Goal: Transaction & Acquisition: Download file/media

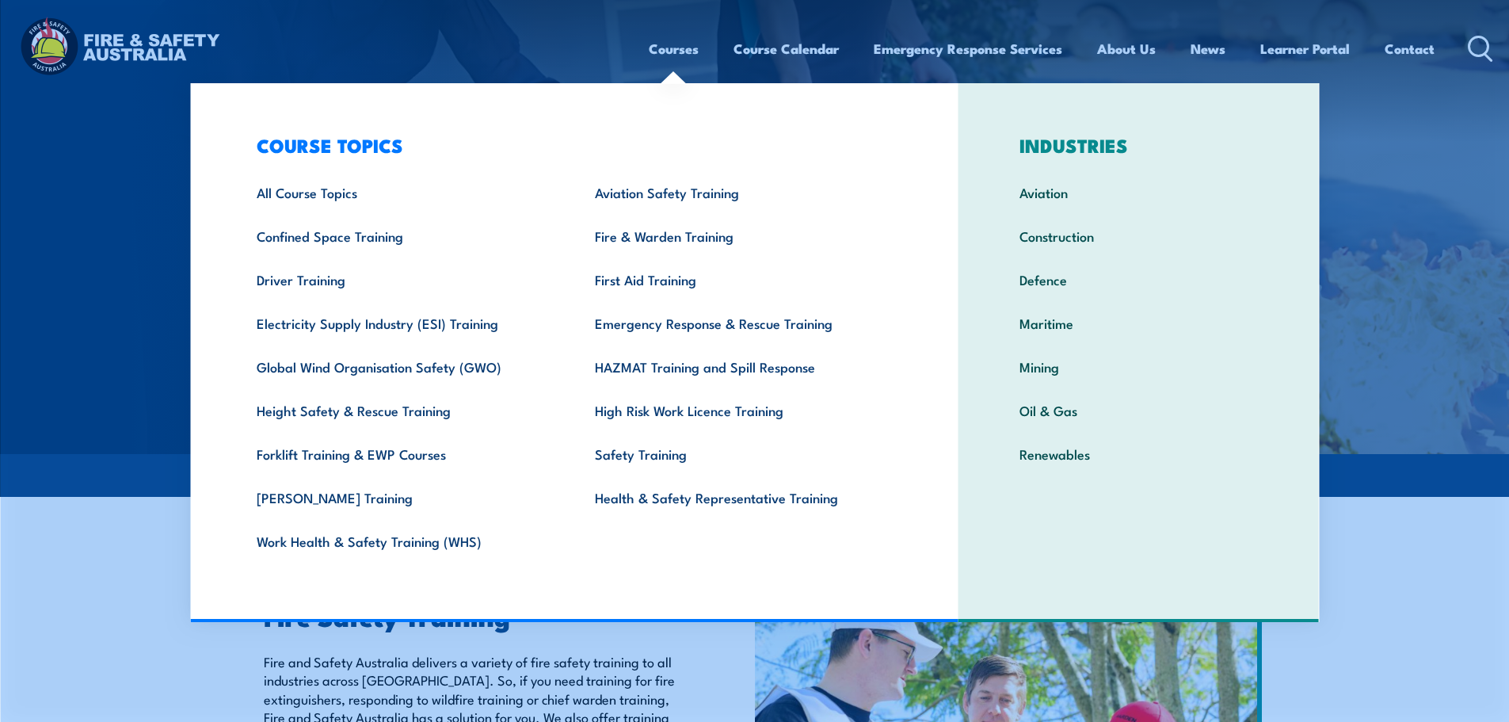
click at [672, 48] on link "Courses" at bounding box center [674, 49] width 50 height 42
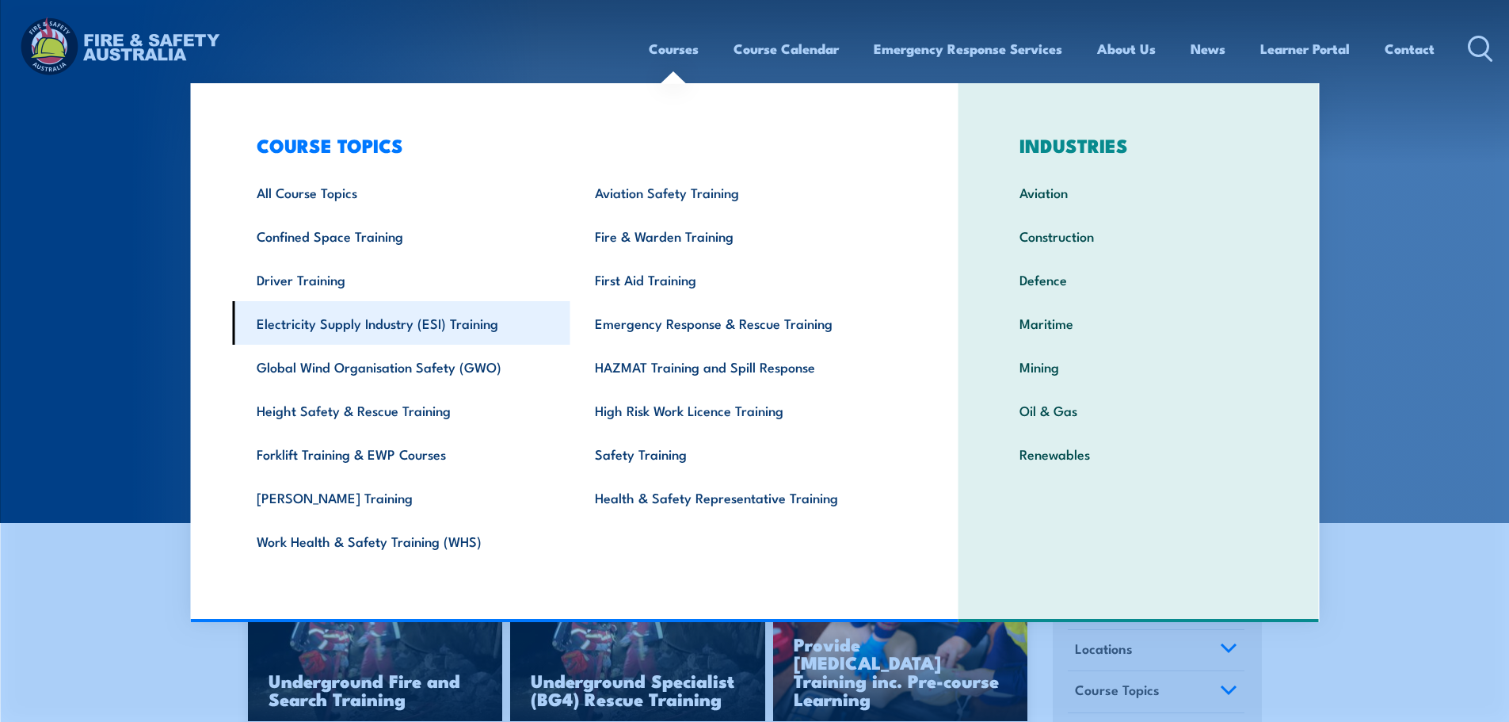
click at [345, 313] on link "Electricity Supply Industry (ESI) Training" at bounding box center [401, 323] width 338 height 44
click at [350, 321] on link "Electricity Supply Industry (ESI) Training" at bounding box center [401, 323] width 338 height 44
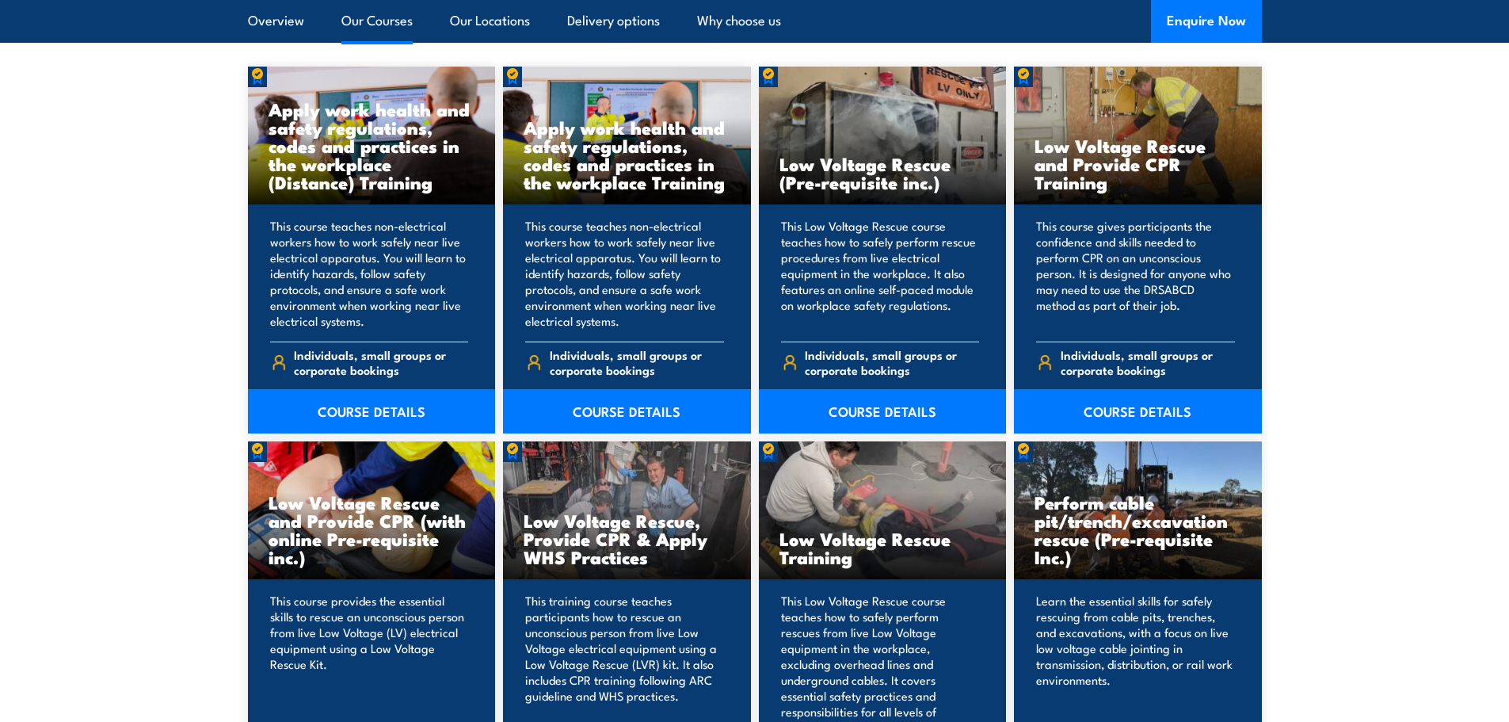
scroll to position [1294, 0]
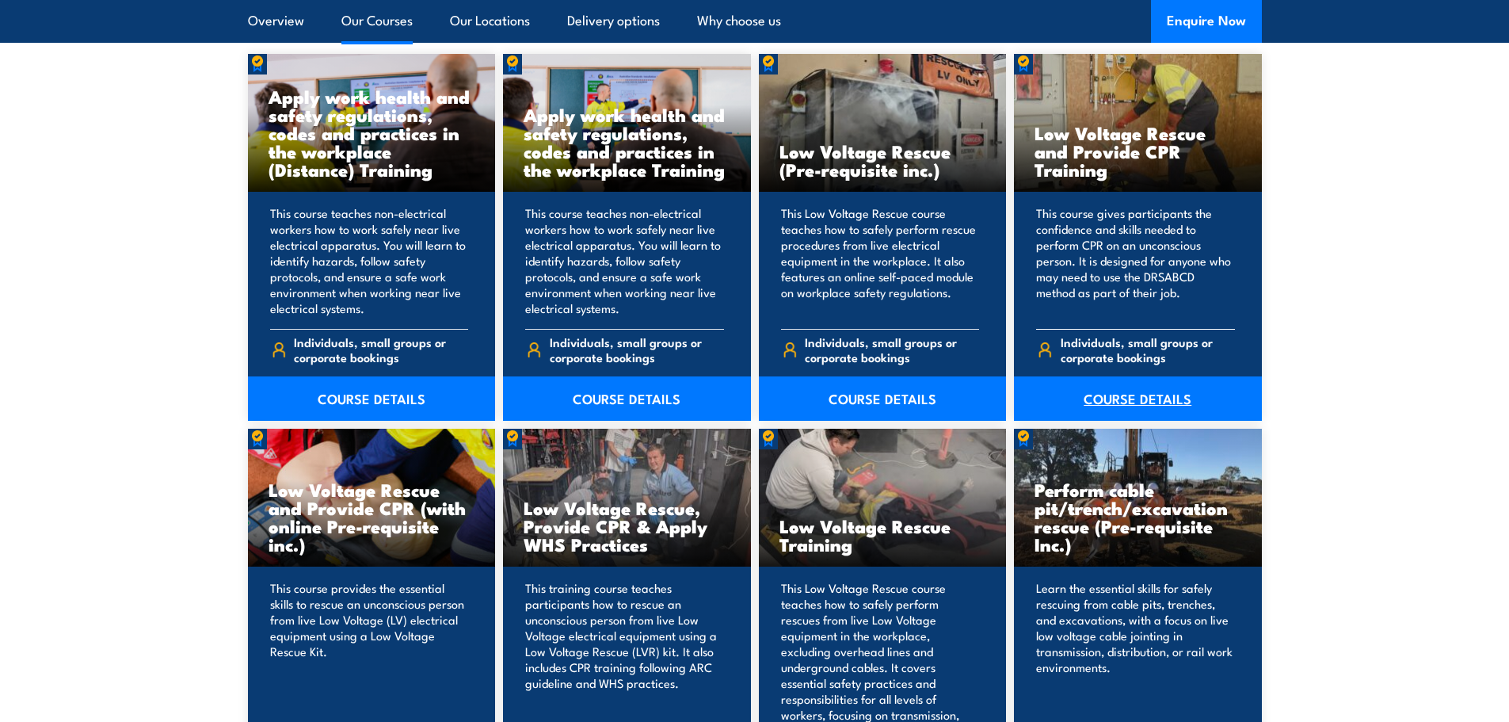
click at [1123, 393] on link "COURSE DETAILS" at bounding box center [1138, 398] width 248 height 44
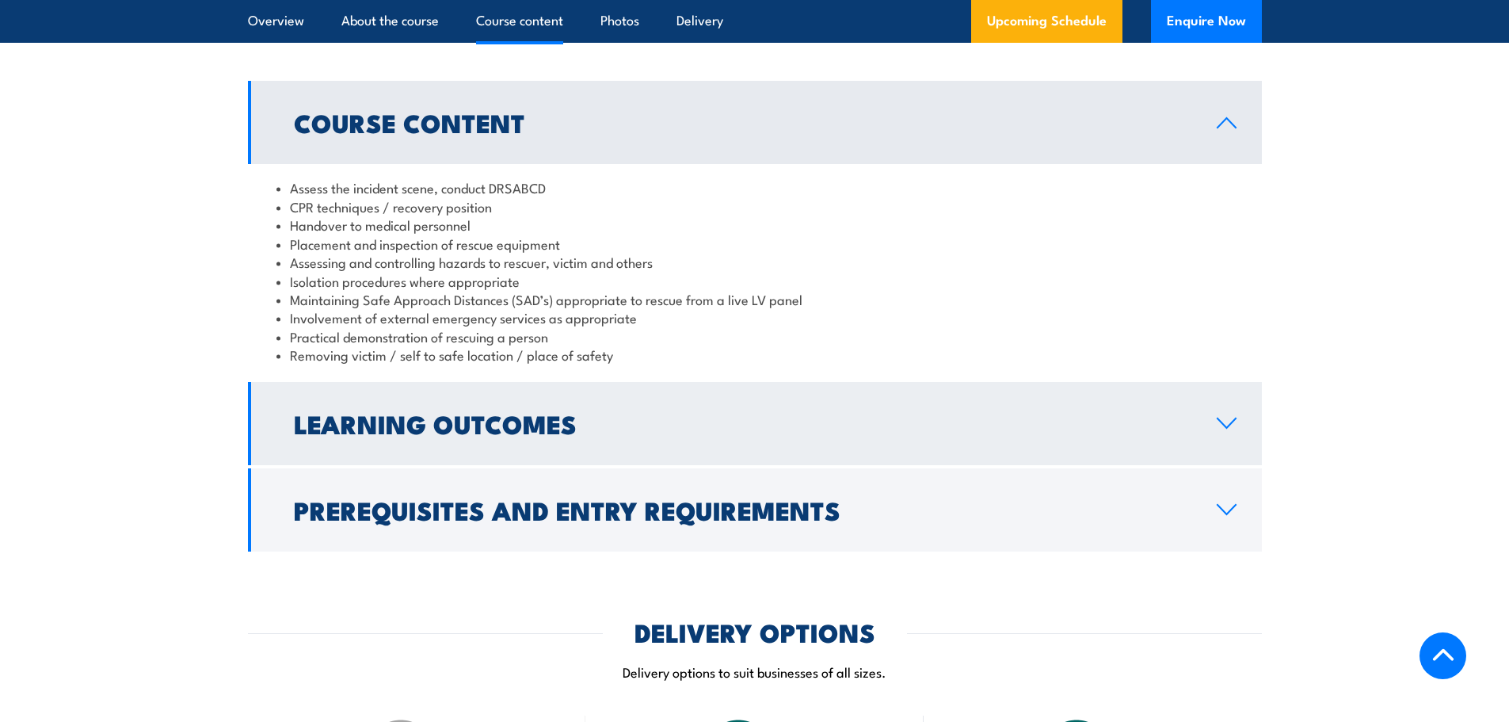
scroll to position [1558, 0]
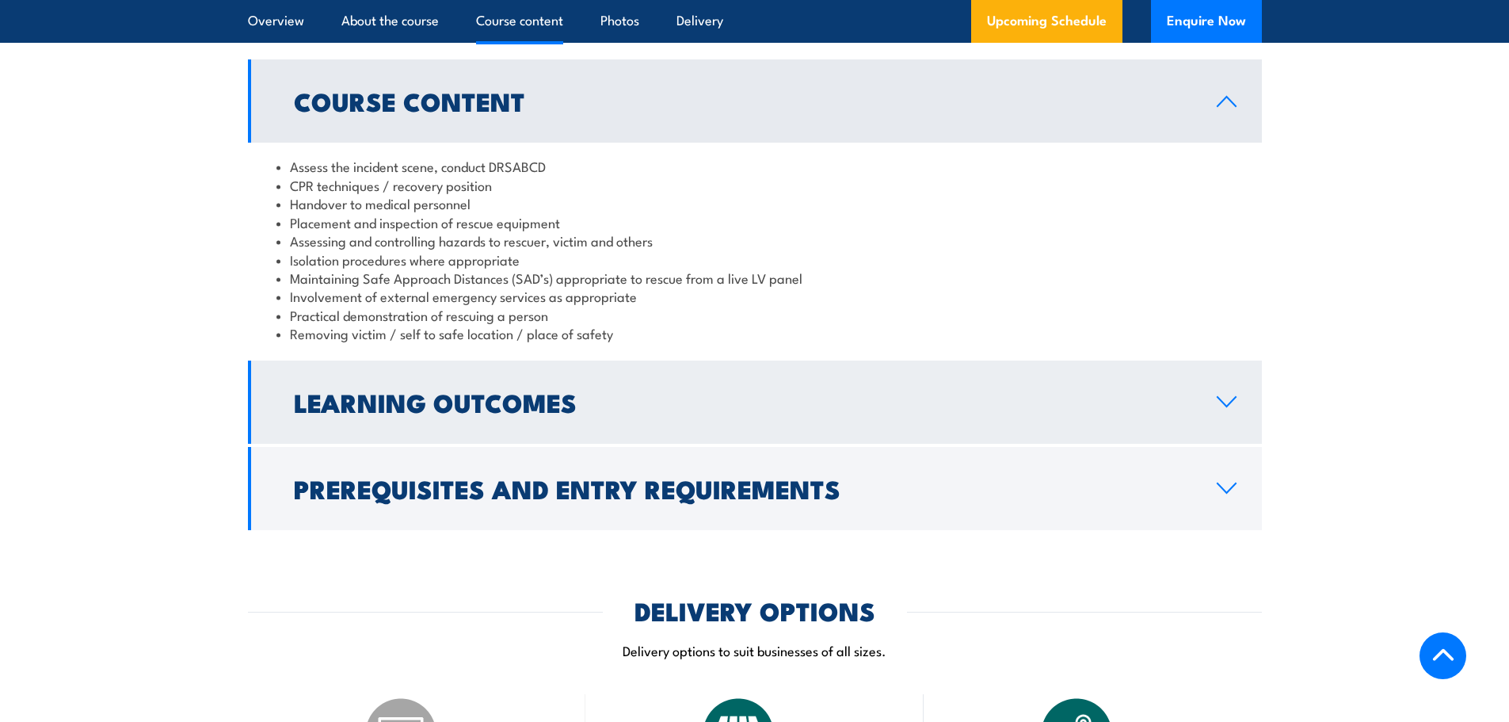
click at [582, 391] on h2 "Learning Outcomes" at bounding box center [743, 402] width 898 height 22
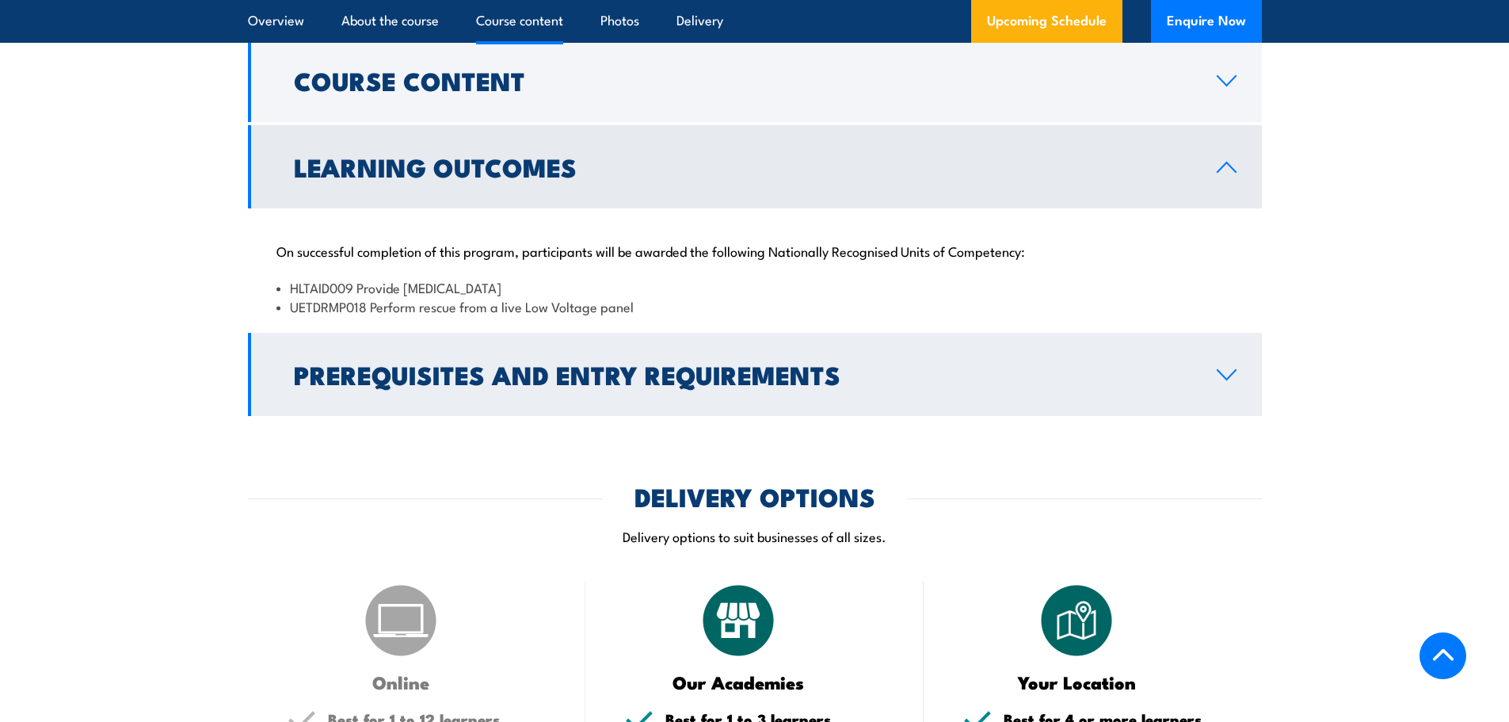
scroll to position [1585, 0]
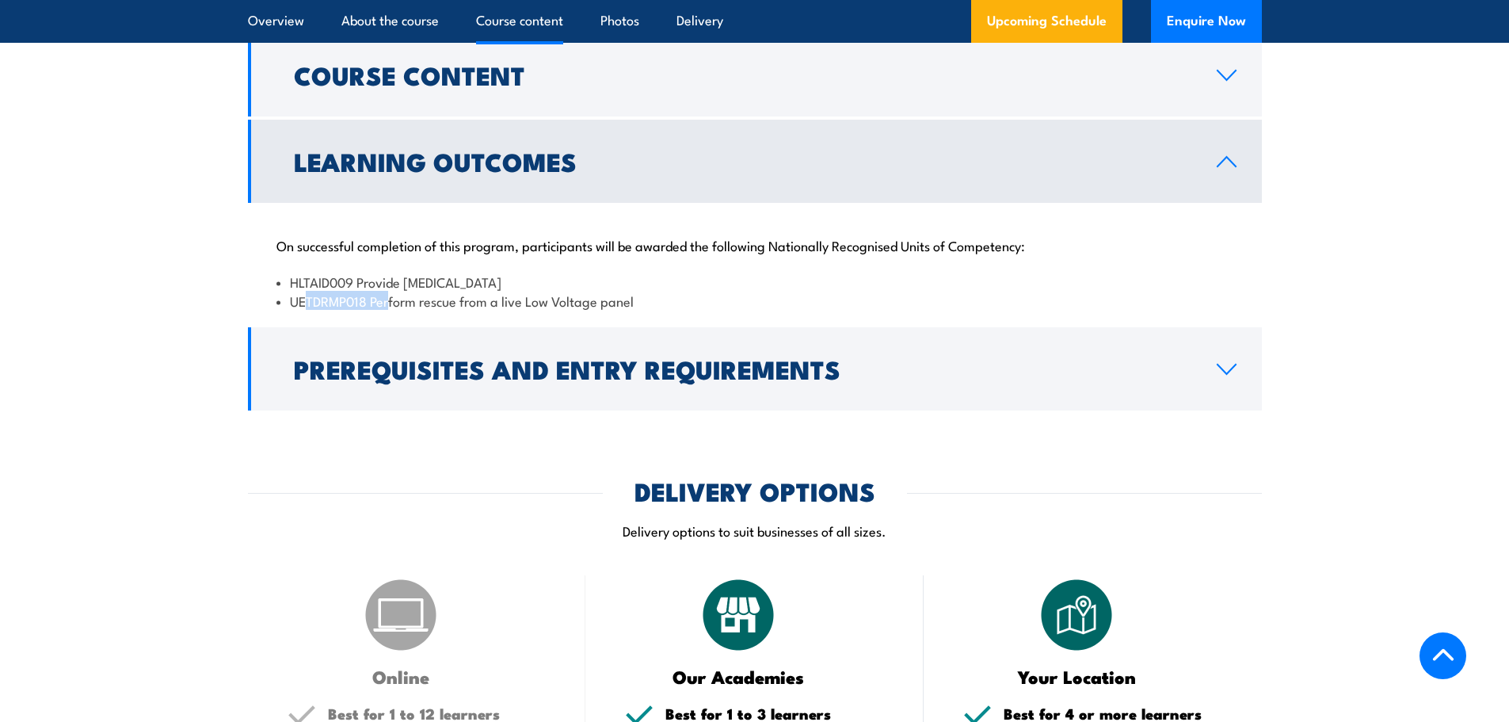
drag, startPoint x: 315, startPoint y: 279, endPoint x: 389, endPoint y: 279, distance: 74.5
click at [389, 292] on li "UETDRMP018 Perform rescue from a live Low Voltage panel" at bounding box center [755, 301] width 957 height 18
click at [618, 273] on li "HLTAID009 Provide Cardiopulmonary Resuscitation" at bounding box center [755, 282] width 957 height 18
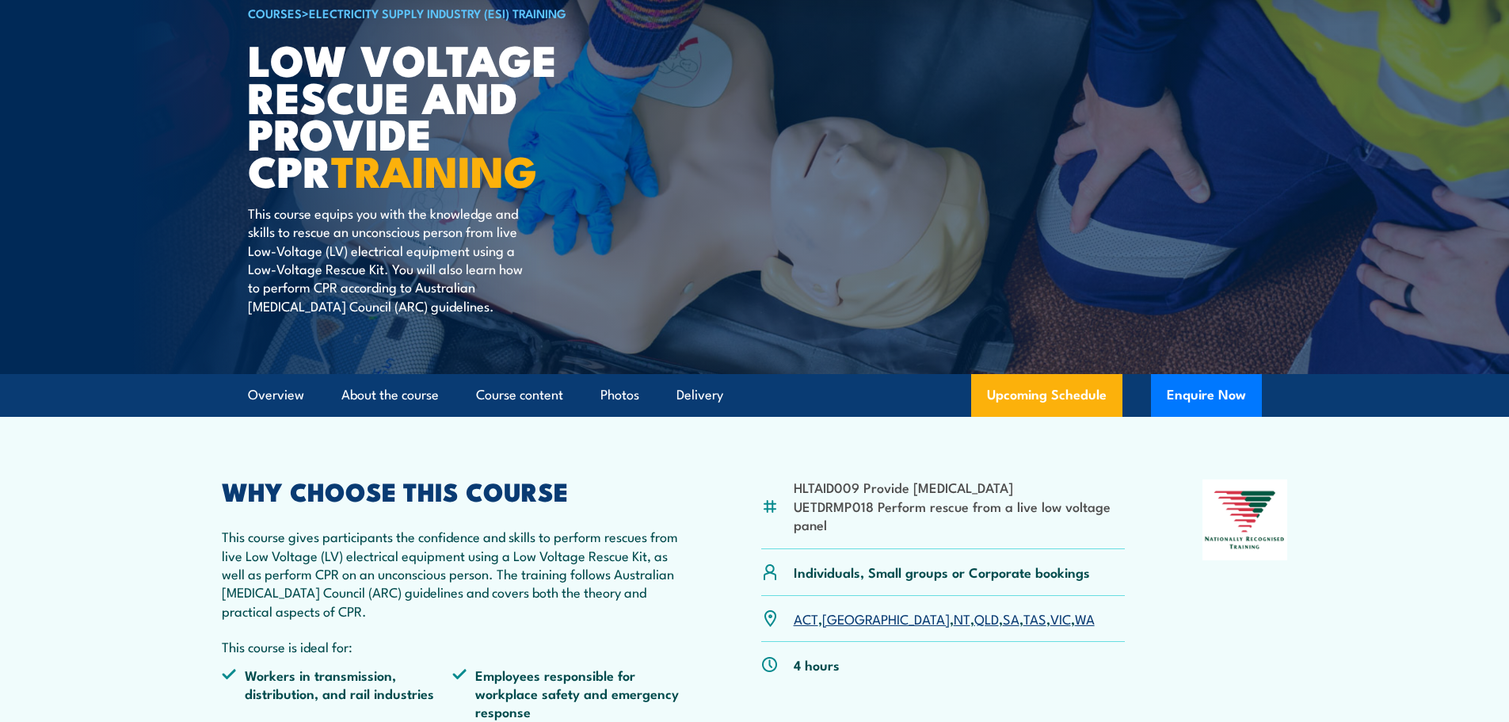
scroll to position [0, 0]
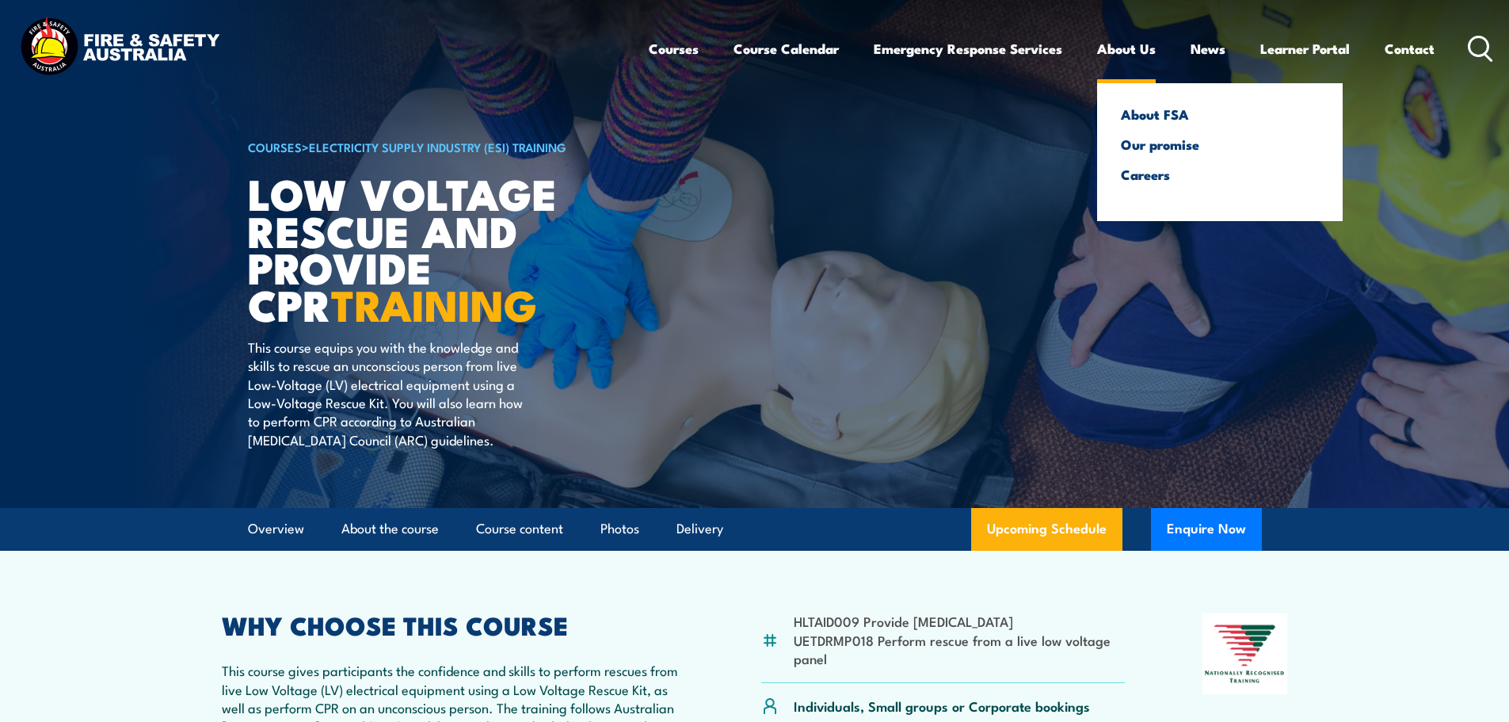
click at [1105, 46] on link "About Us" at bounding box center [1126, 49] width 59 height 42
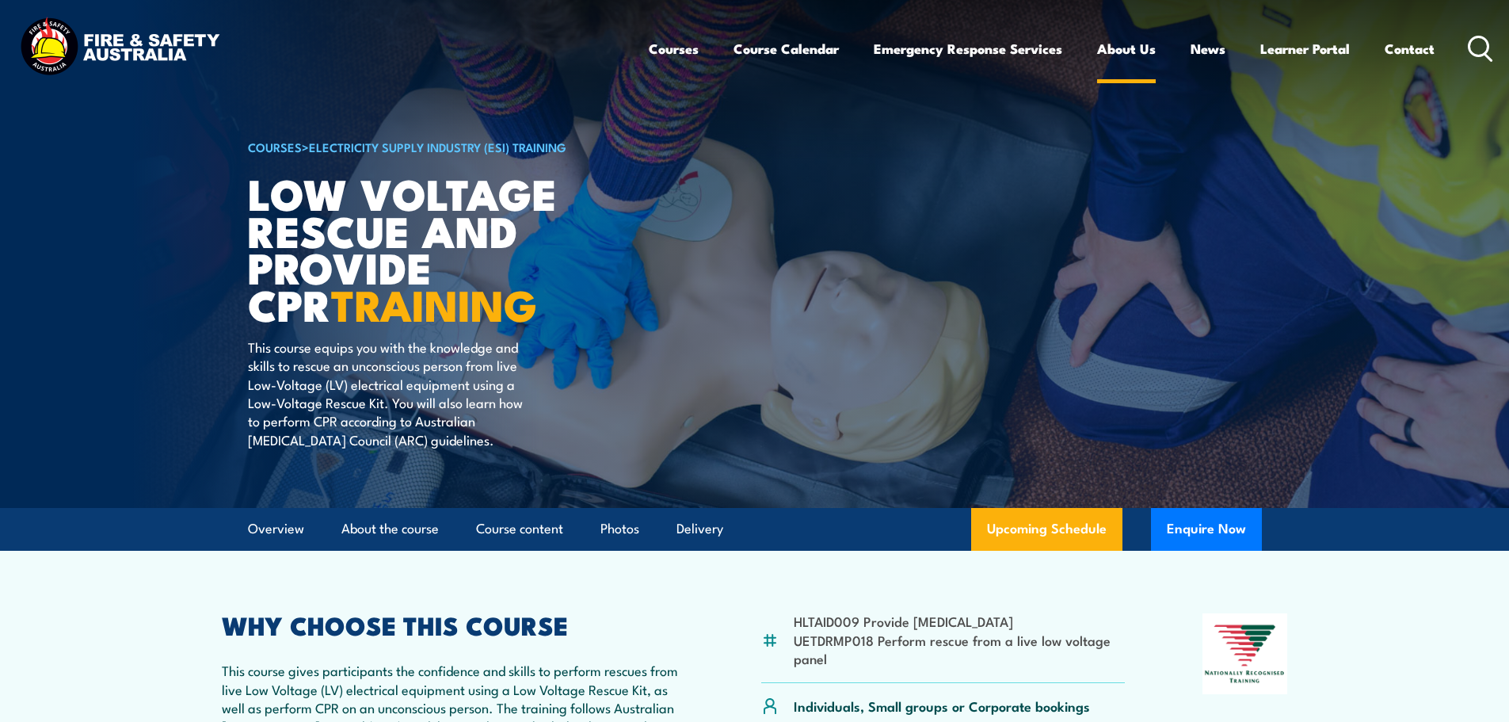
click at [1124, 45] on link "About Us" at bounding box center [1126, 49] width 59 height 42
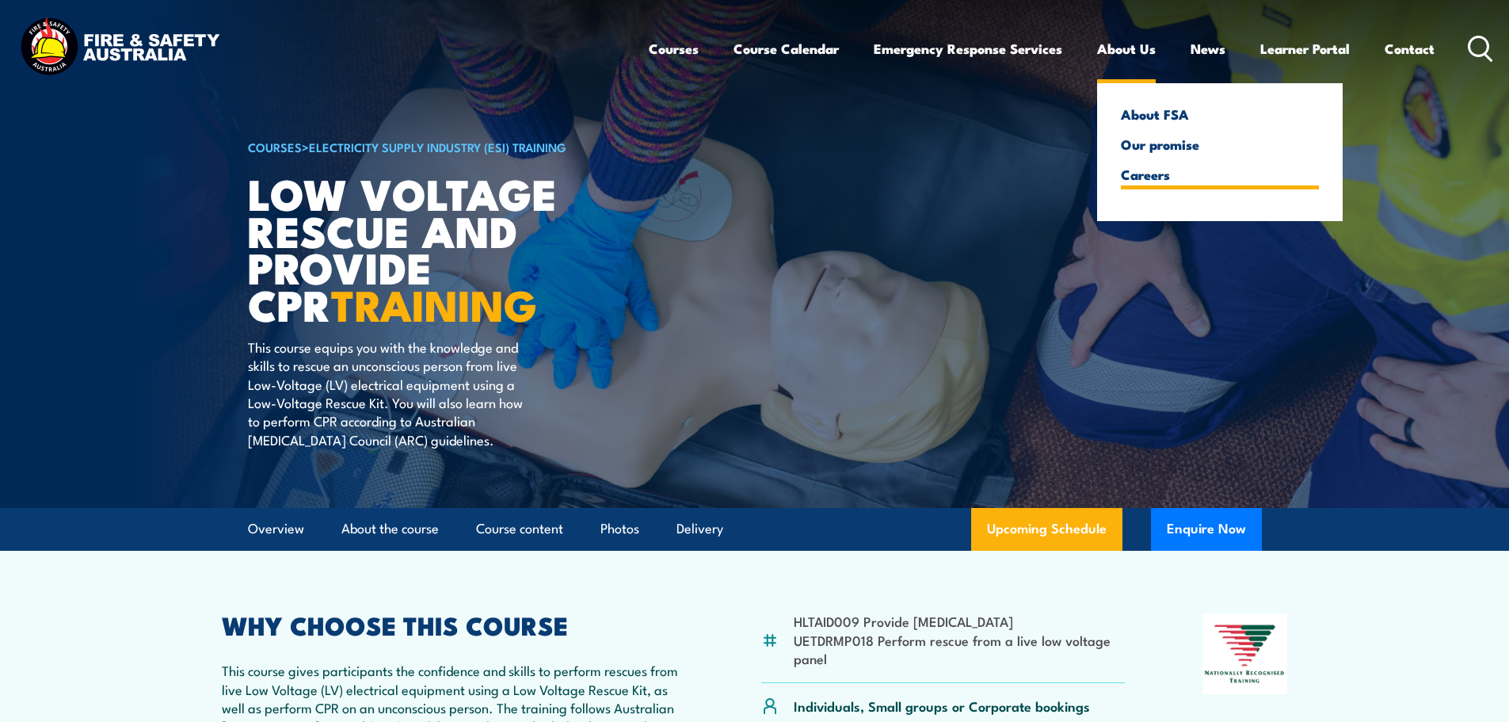
click at [1148, 174] on link "Careers" at bounding box center [1220, 174] width 198 height 14
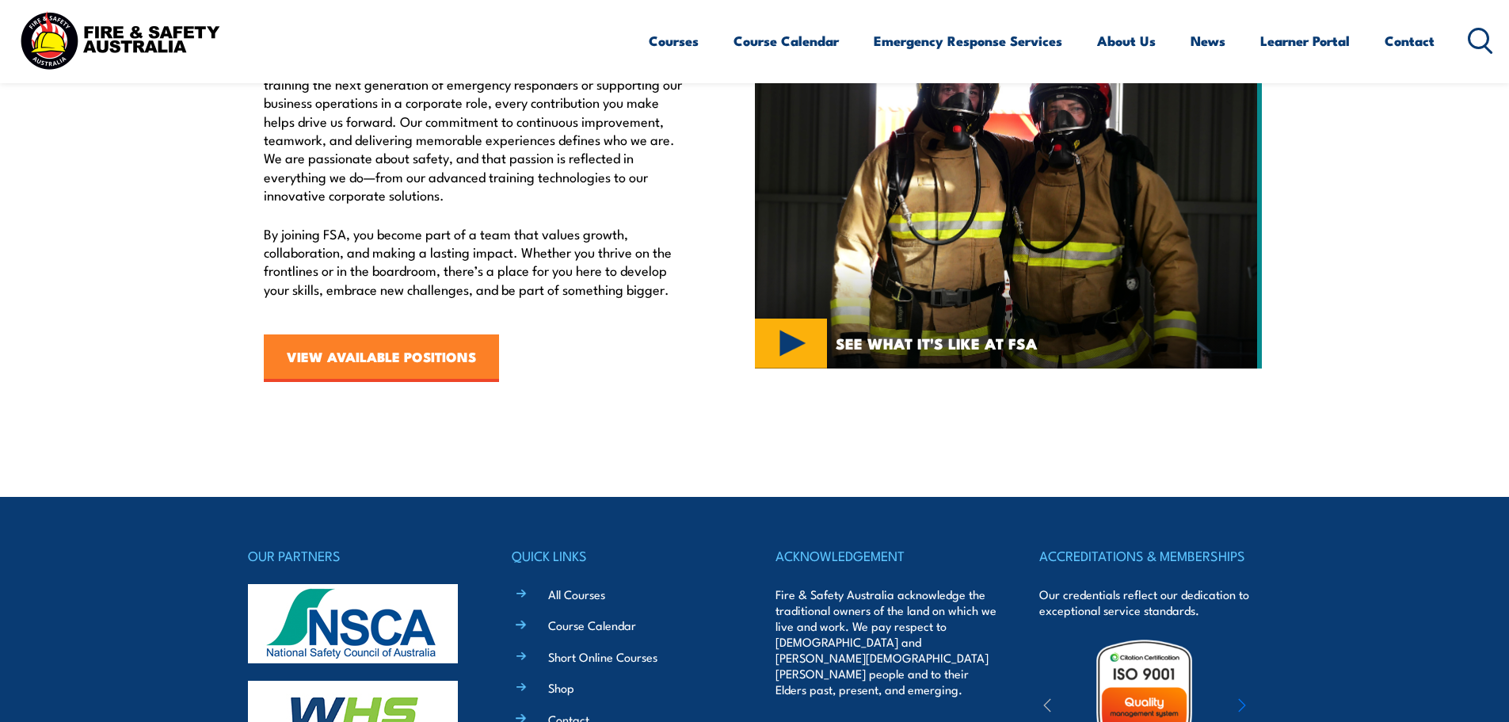
scroll to position [562, 0]
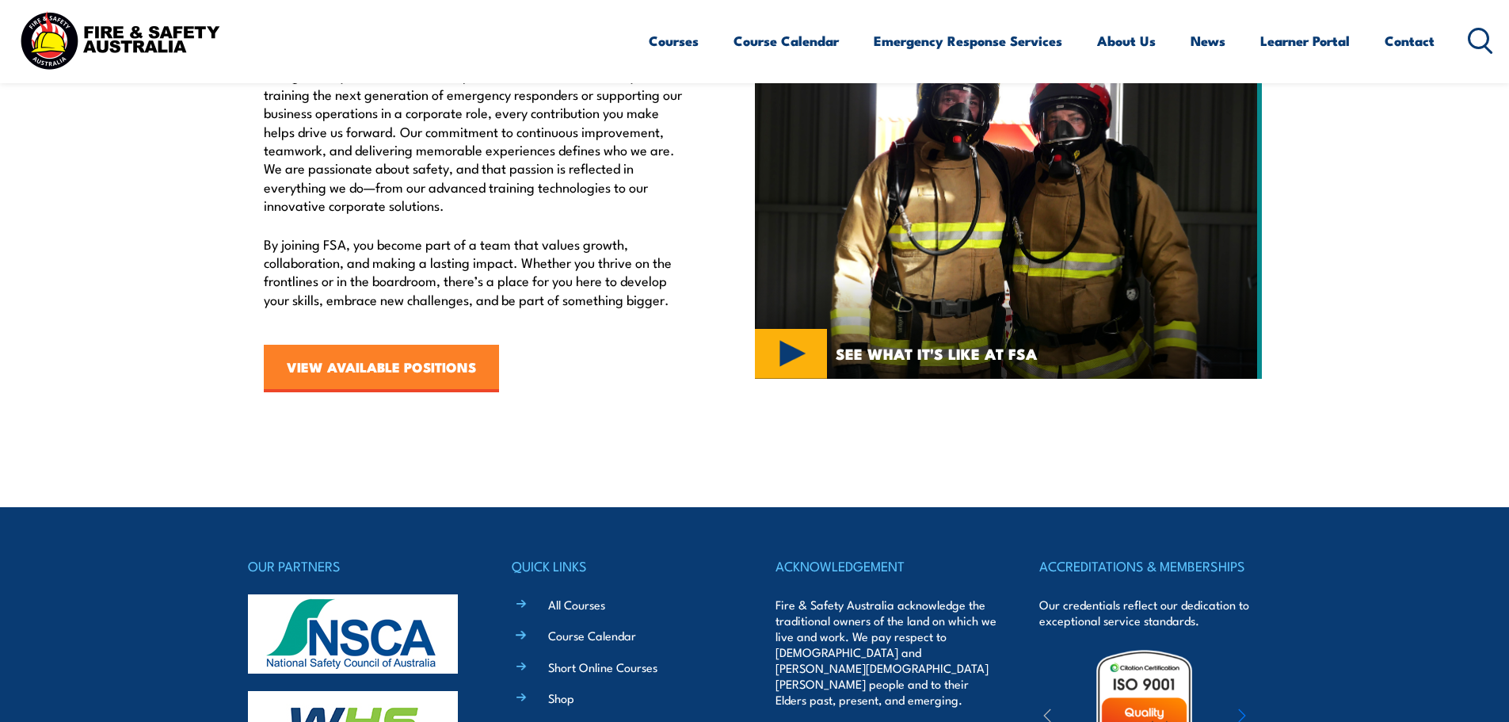
click at [362, 368] on link "VIEW AVAILABLE POSITIONS" at bounding box center [381, 369] width 235 height 48
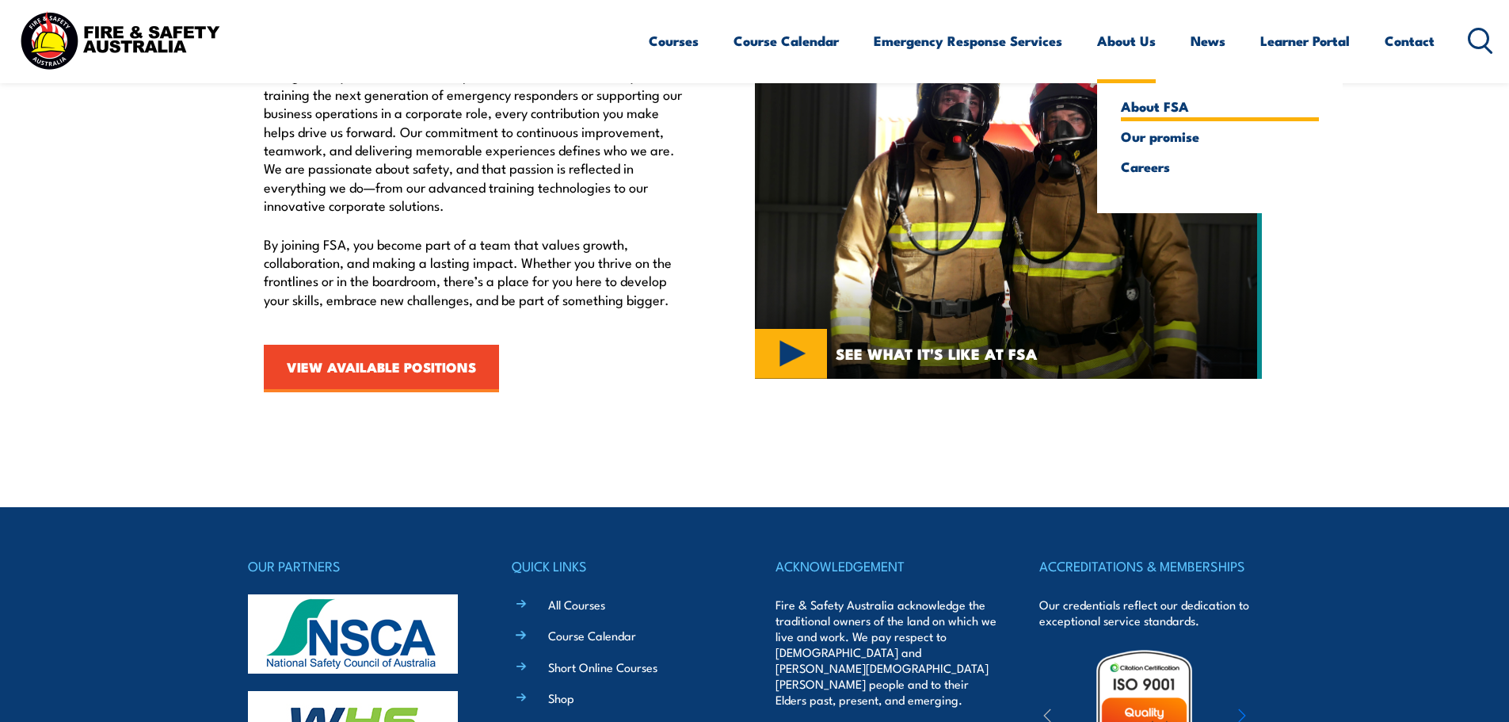
click at [1162, 113] on link "About FSA" at bounding box center [1220, 106] width 198 height 14
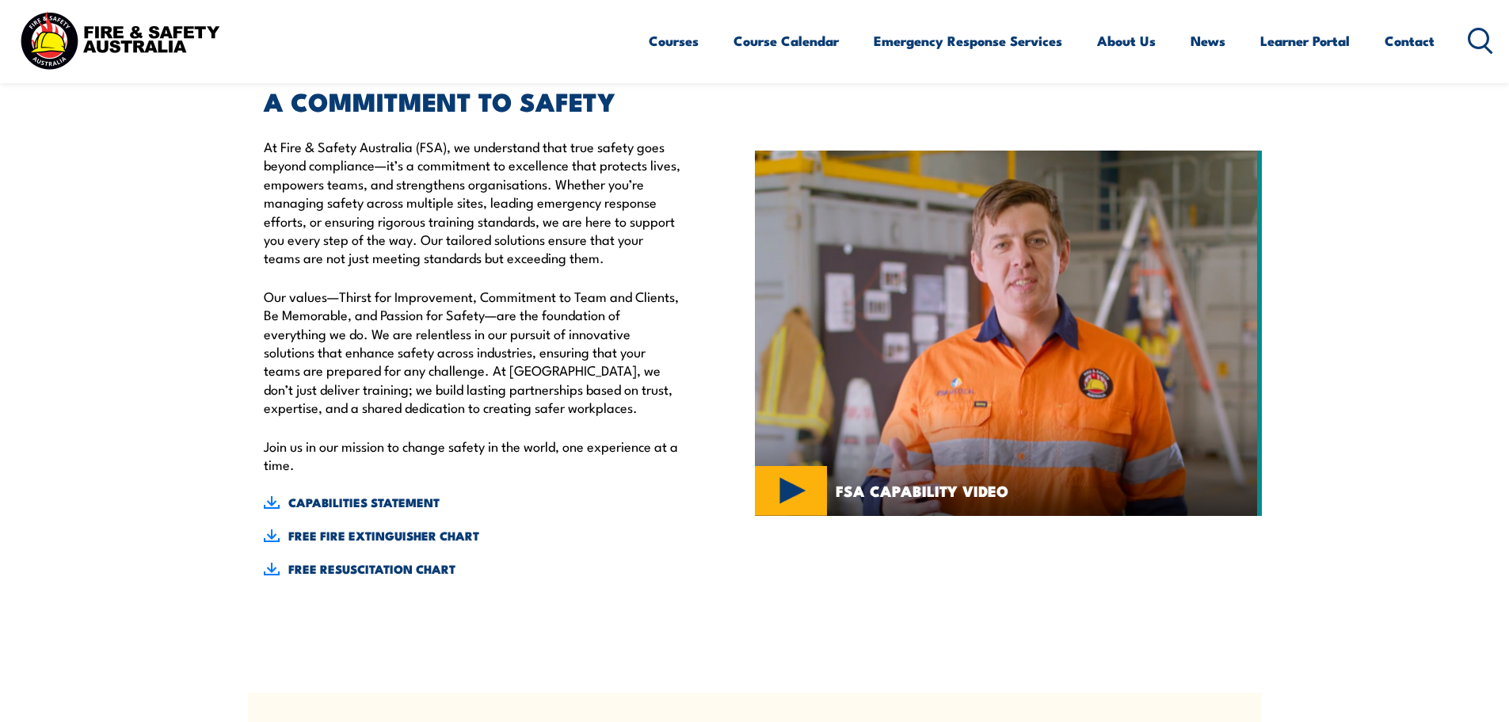
scroll to position [475, 0]
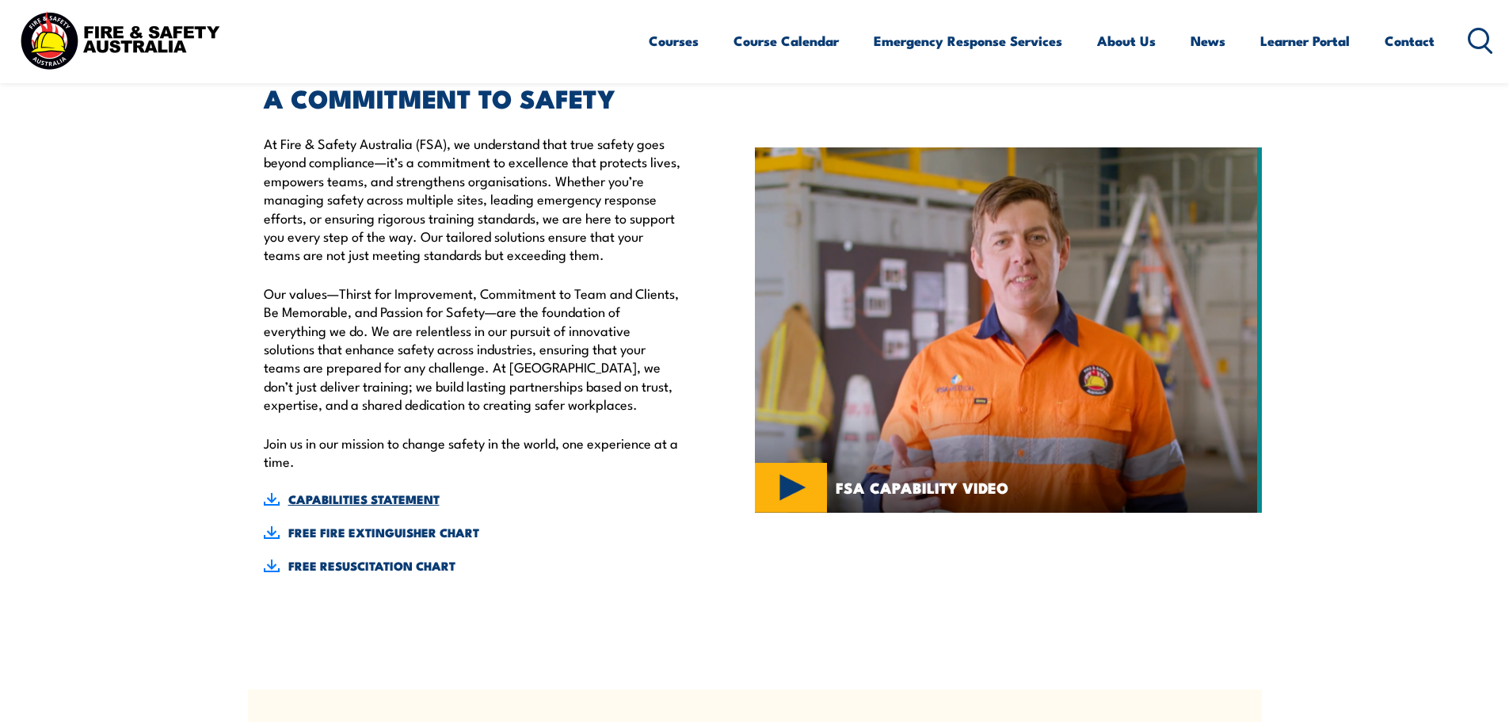
click at [338, 501] on link "CAPABILITIES STATEMENT" at bounding box center [473, 498] width 418 height 17
